Goal: Transaction & Acquisition: Purchase product/service

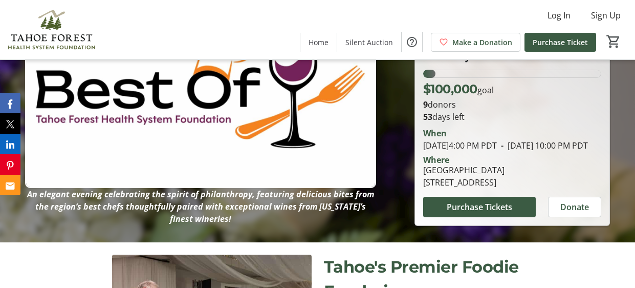
scroll to position [79, 0]
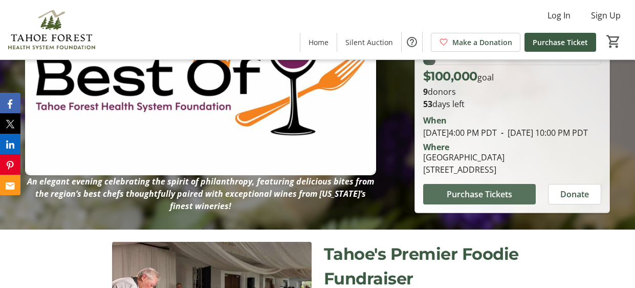
click at [456, 206] on span at bounding box center [479, 194] width 113 height 25
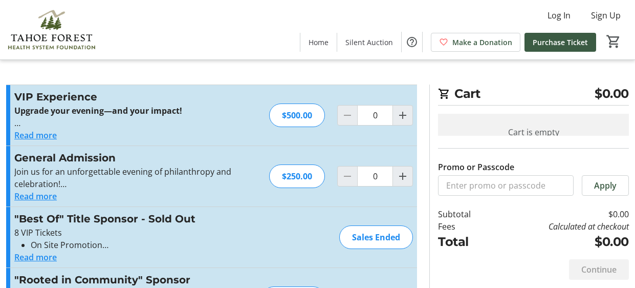
click at [51, 194] on button "Read more" at bounding box center [35, 196] width 42 height 12
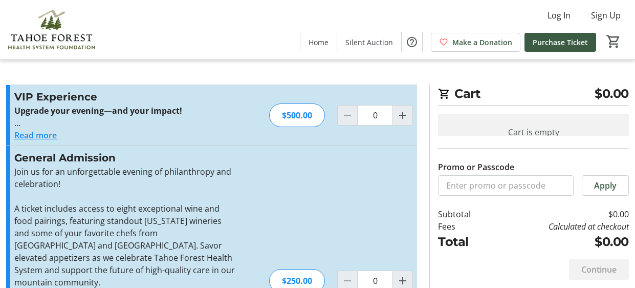
click at [46, 136] on button "Read more" at bounding box center [35, 135] width 42 height 12
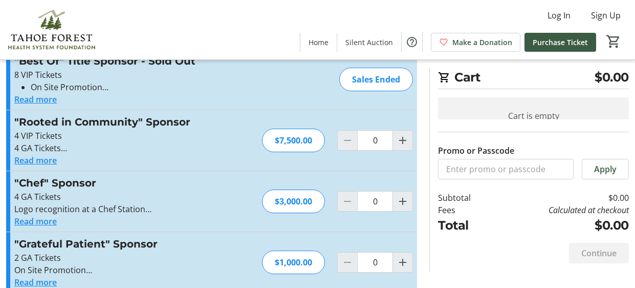
scroll to position [603, 0]
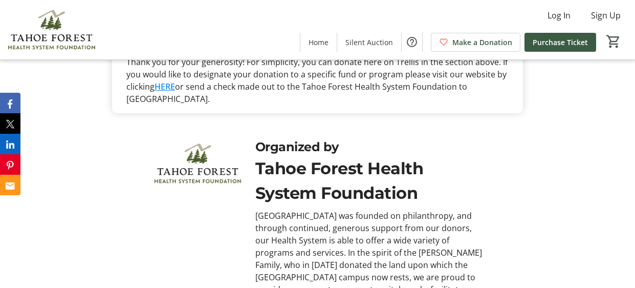
scroll to position [2794, 0]
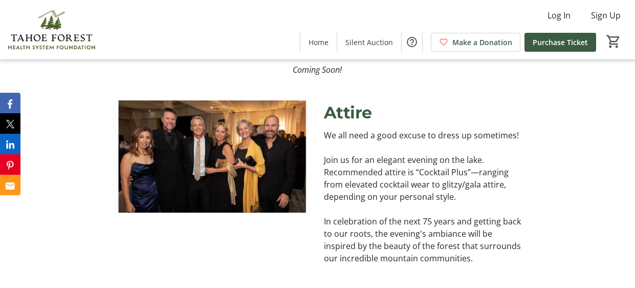
scroll to position [1738, 0]
click at [235, 208] on img at bounding box center [212, 157] width 200 height 112
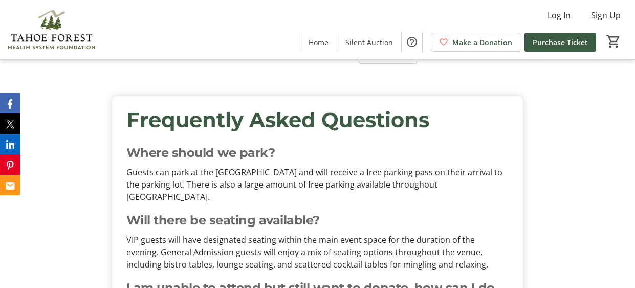
scroll to position [2527, 0]
